Goal: Find specific page/section: Find specific page/section

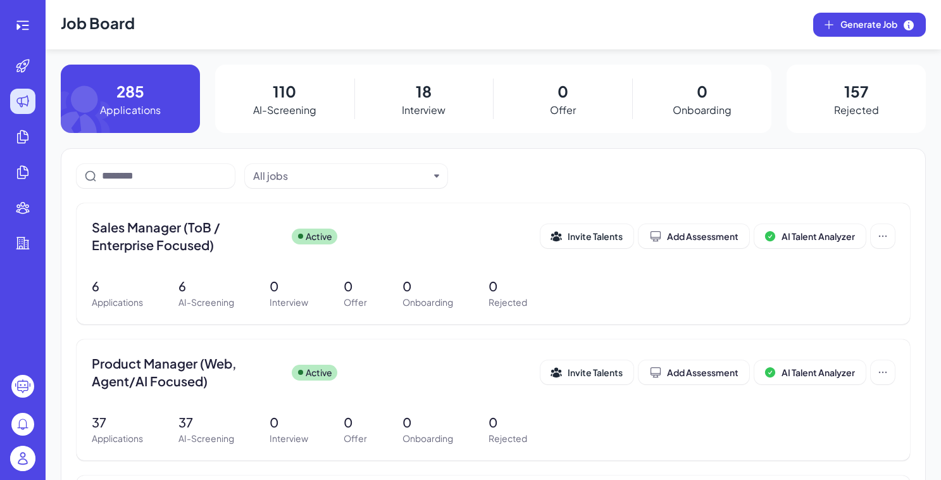
click at [22, 472] on div at bounding box center [22, 460] width 25 height 29
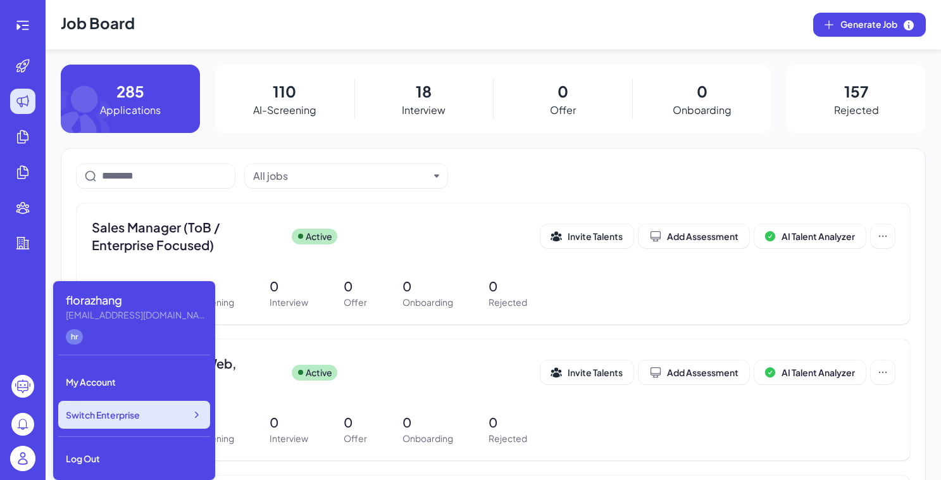
click at [130, 413] on span "Switch Enterprise" at bounding box center [103, 414] width 74 height 13
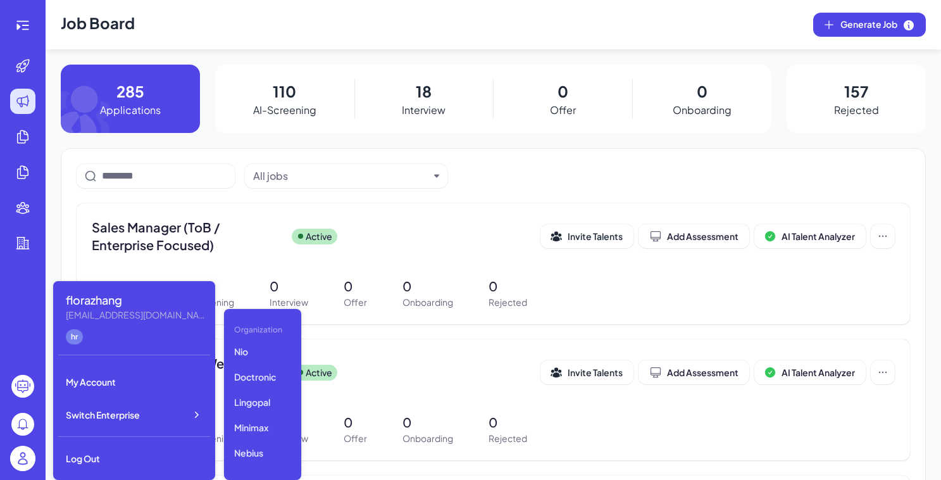
scroll to position [339, 0]
click at [248, 395] on p "GMI" at bounding box center [262, 395] width 67 height 23
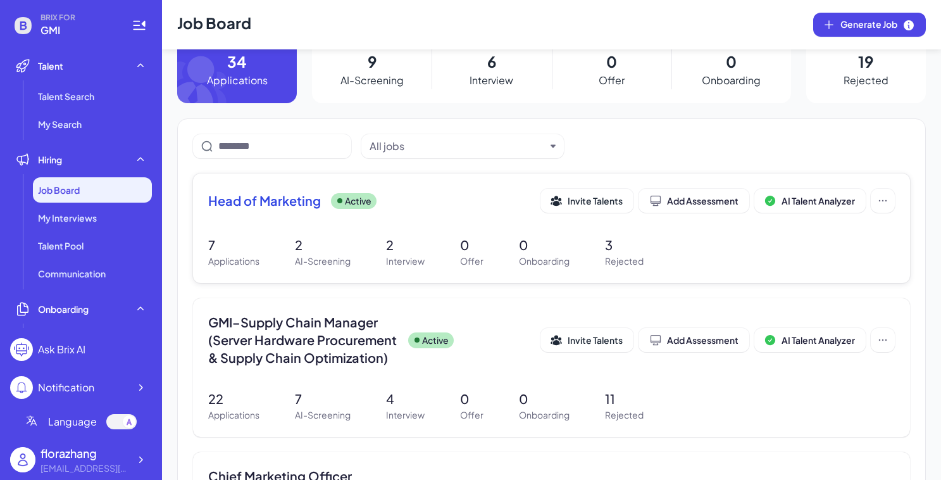
scroll to position [96, 0]
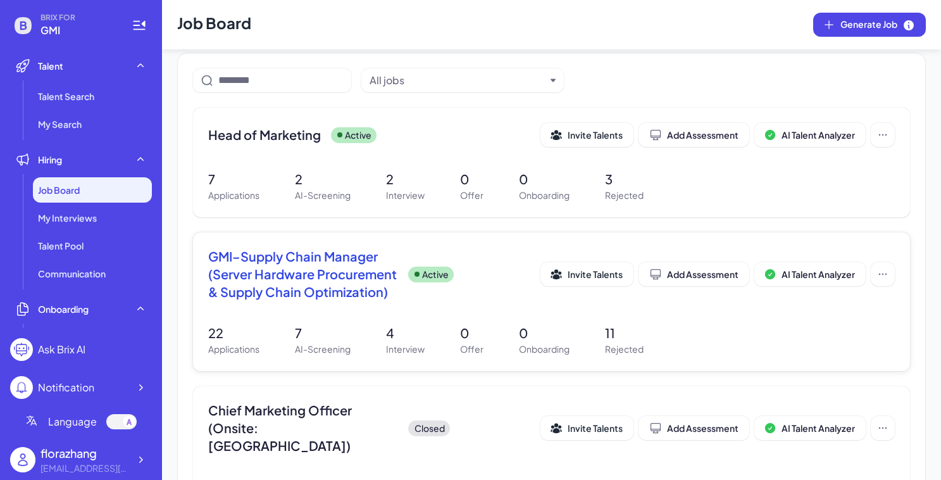
click at [368, 275] on span "GMI–Supply Chain Manager (Server Hardware Procurement & Supply Chain Optimizati…" at bounding box center [303, 274] width 190 height 53
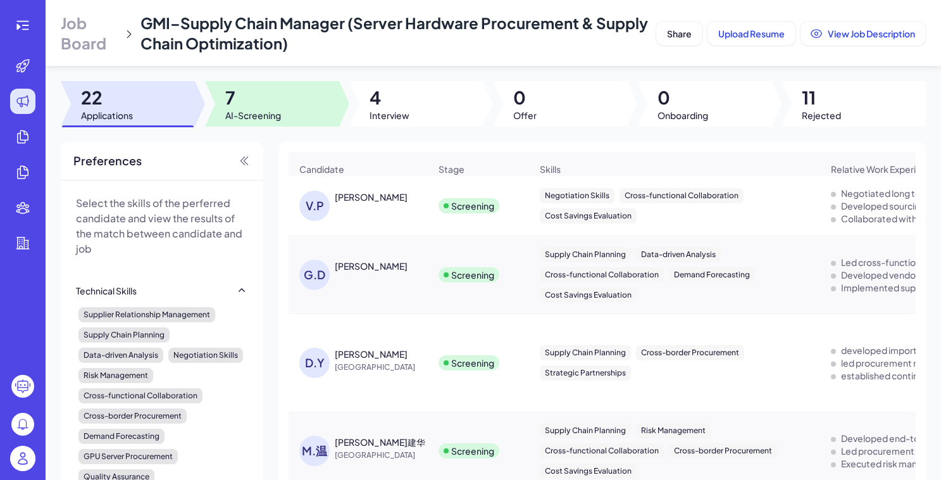
click at [257, 96] on span "7" at bounding box center [253, 97] width 56 height 23
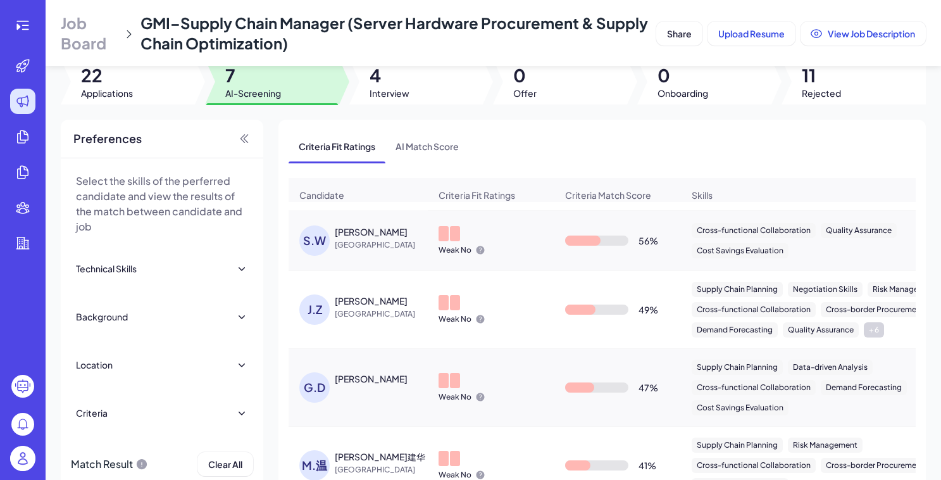
scroll to position [69, 0]
